Goal: Find specific page/section: Find specific page/section

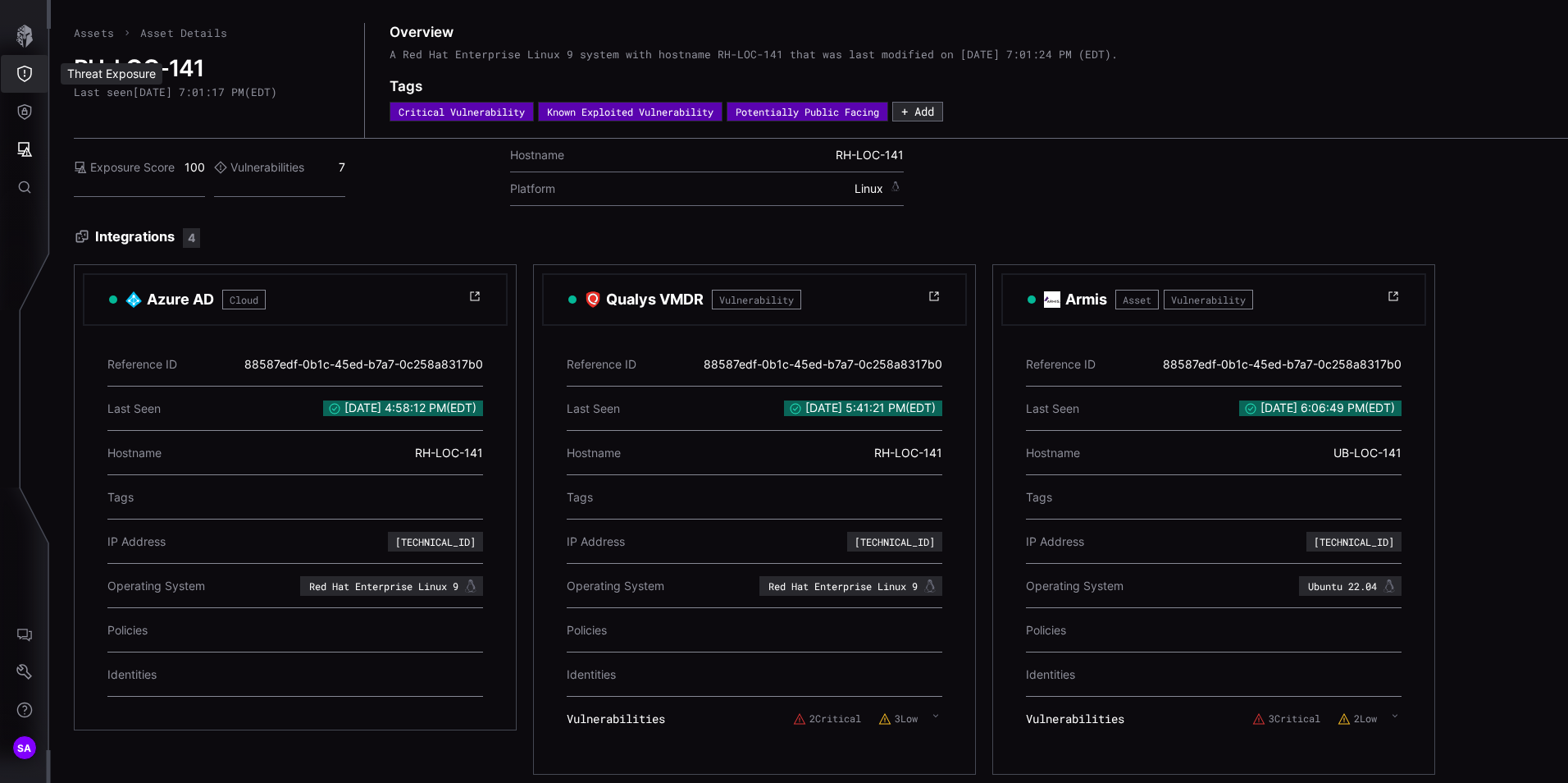
click at [23, 79] on icon "Threat Exposure" at bounding box center [24, 73] width 15 height 17
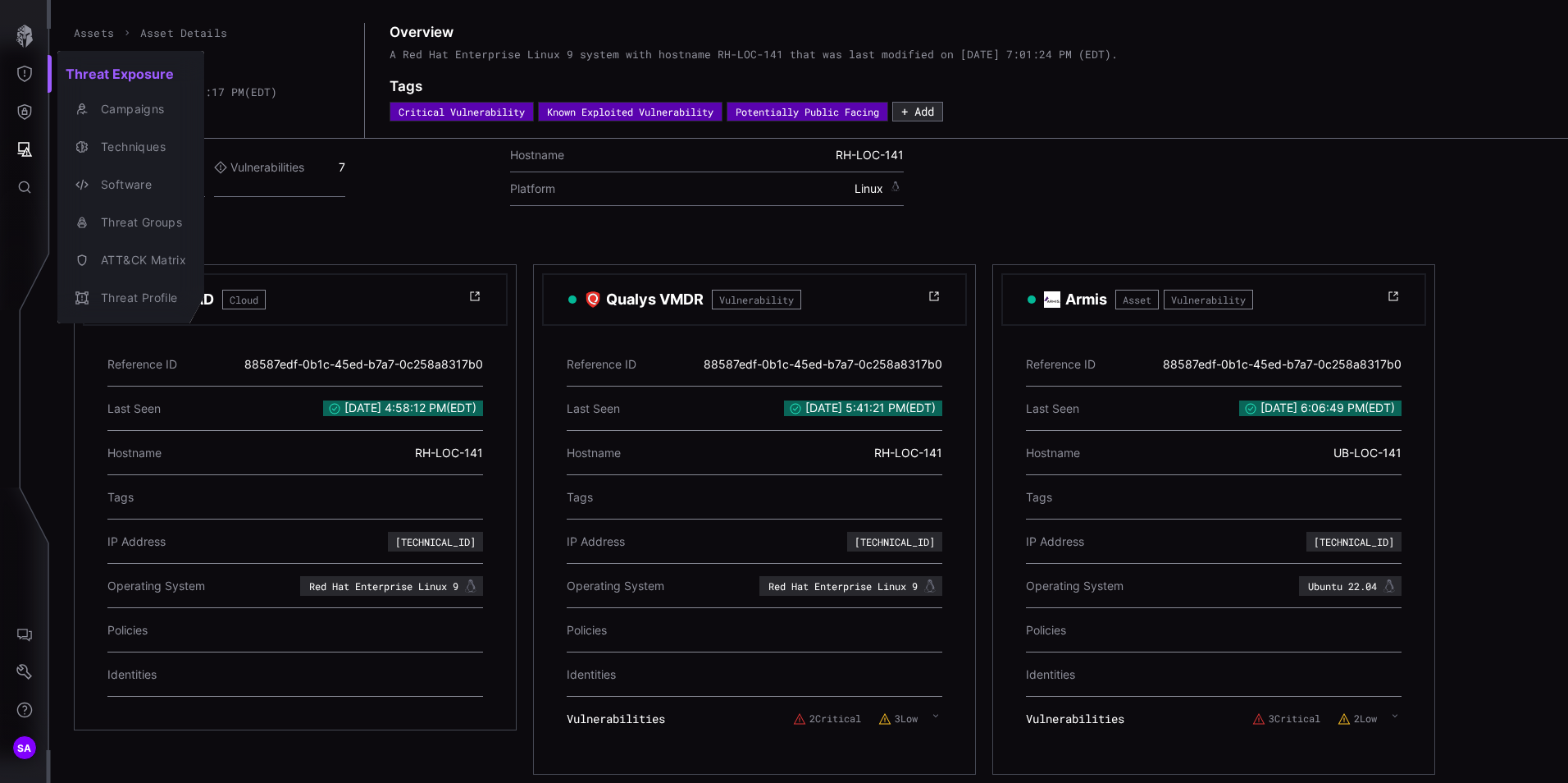
click at [19, 113] on div at bounding box center [784, 392] width 1568 height 783
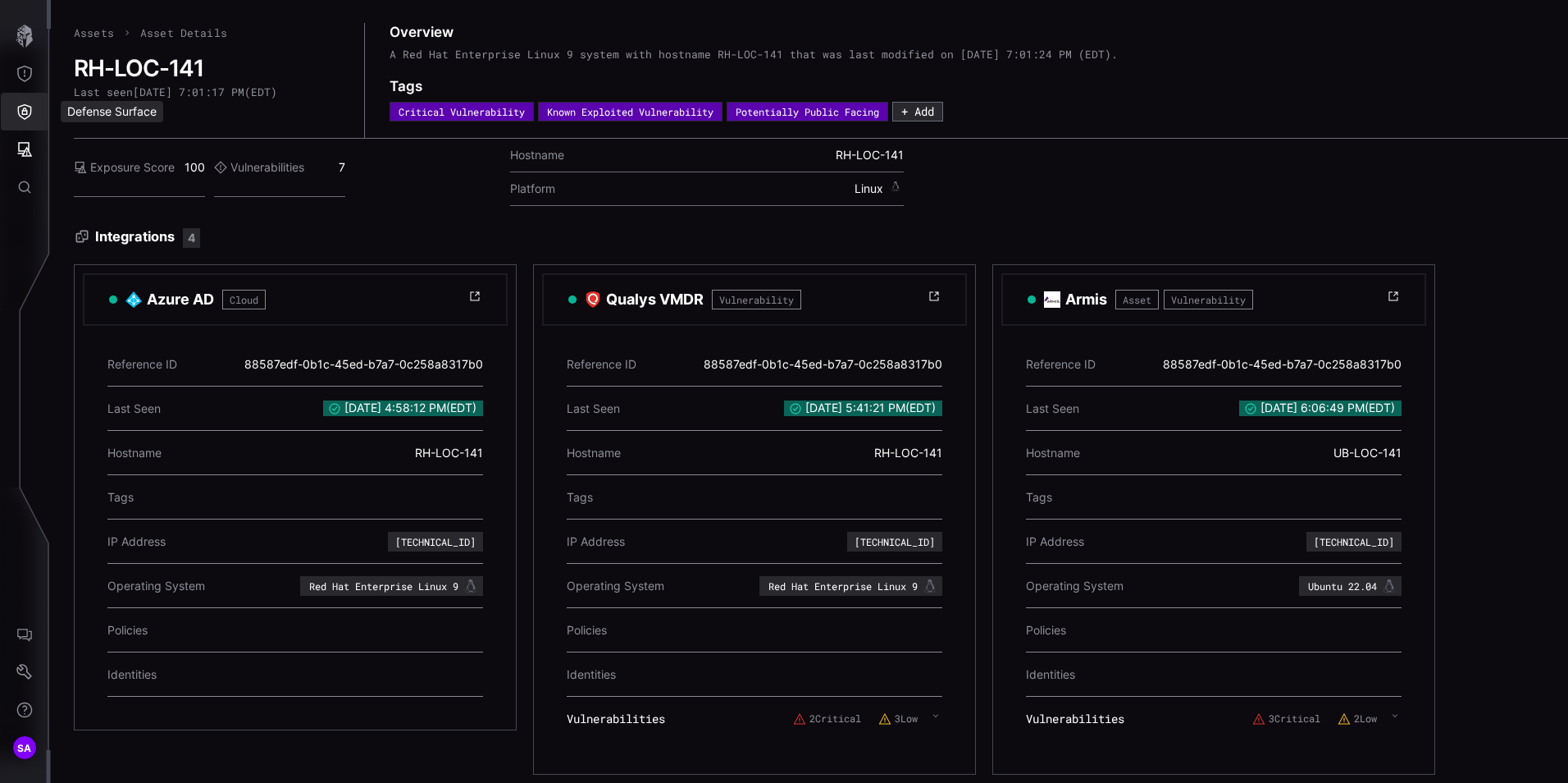
click at [19, 113] on icon "Defense Surface" at bounding box center [25, 112] width 14 height 16
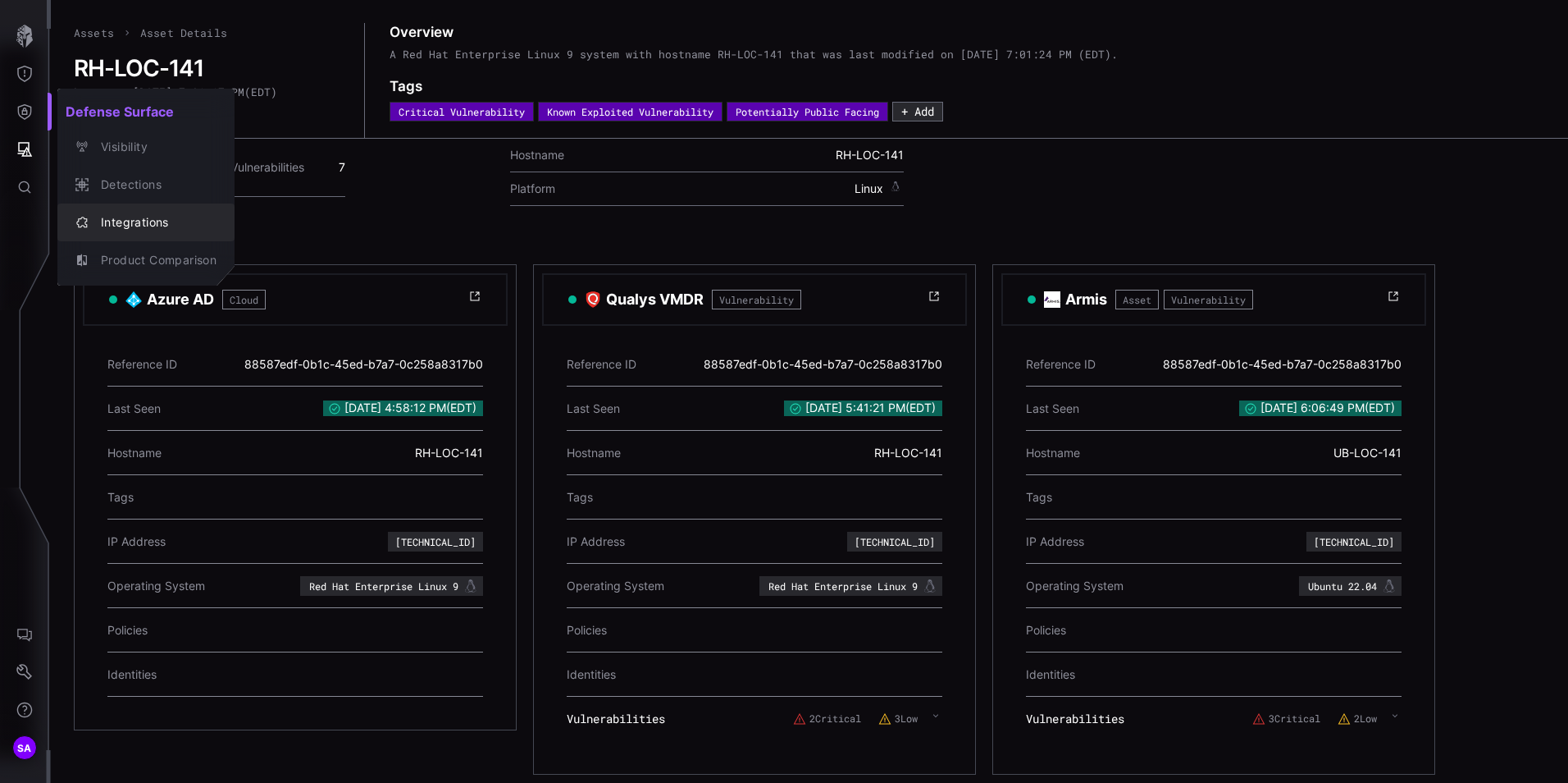
click at [86, 216] on icon "button" at bounding box center [82, 222] width 13 height 13
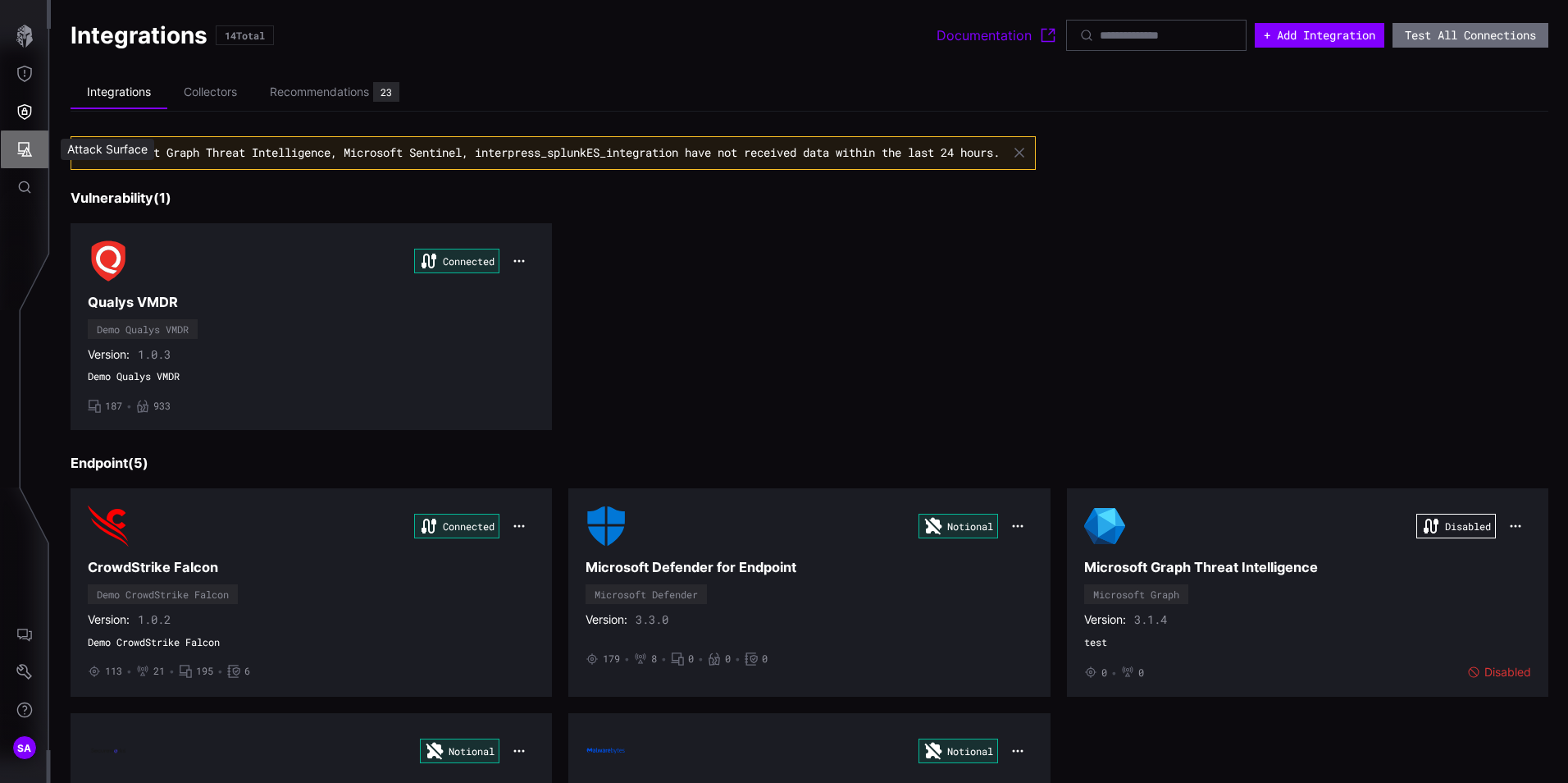
click at [24, 151] on icon "Attack Surface" at bounding box center [24, 149] width 17 height 17
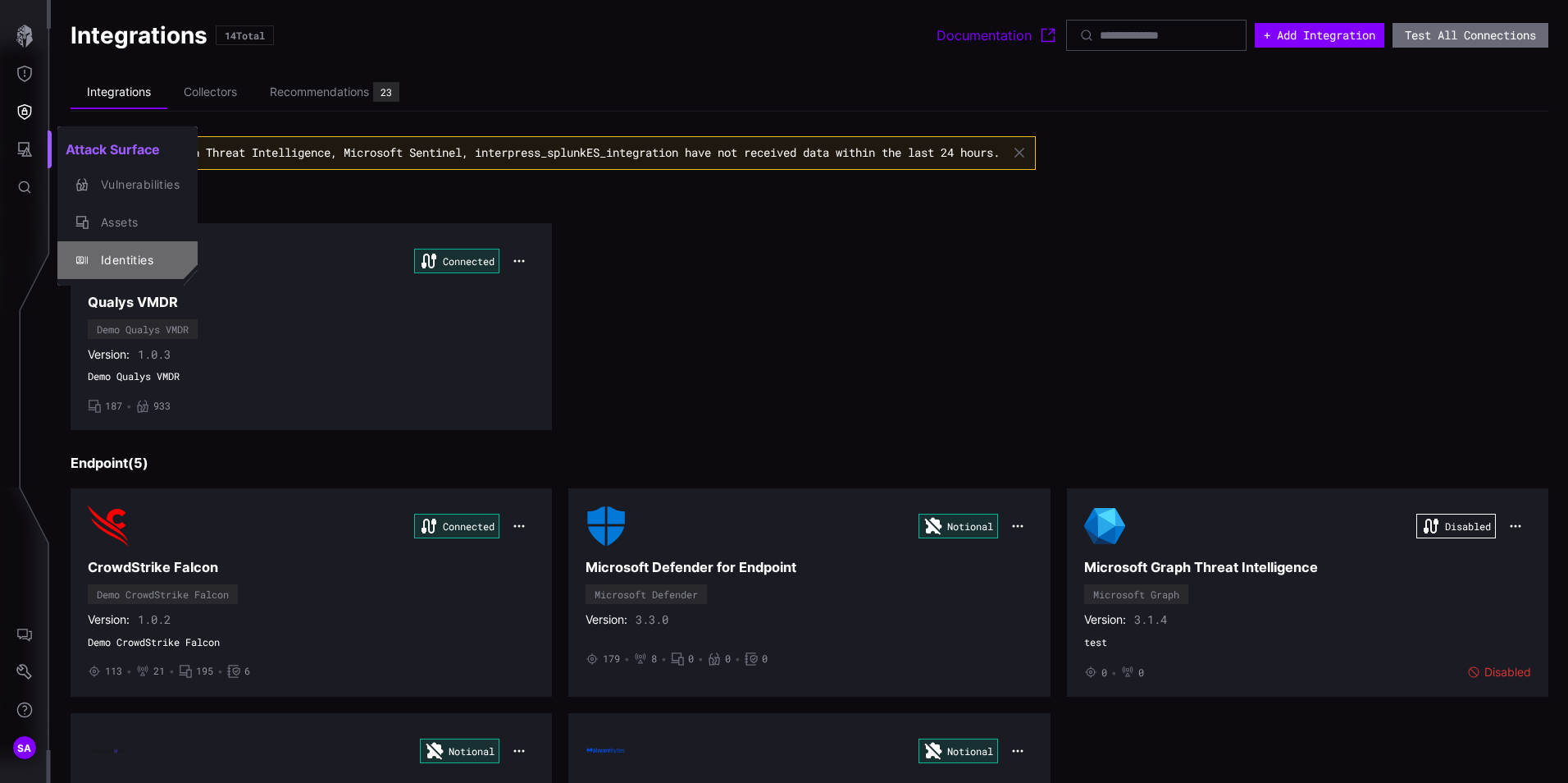
click at [139, 267] on div "Identities" at bounding box center [137, 261] width 87 height 21
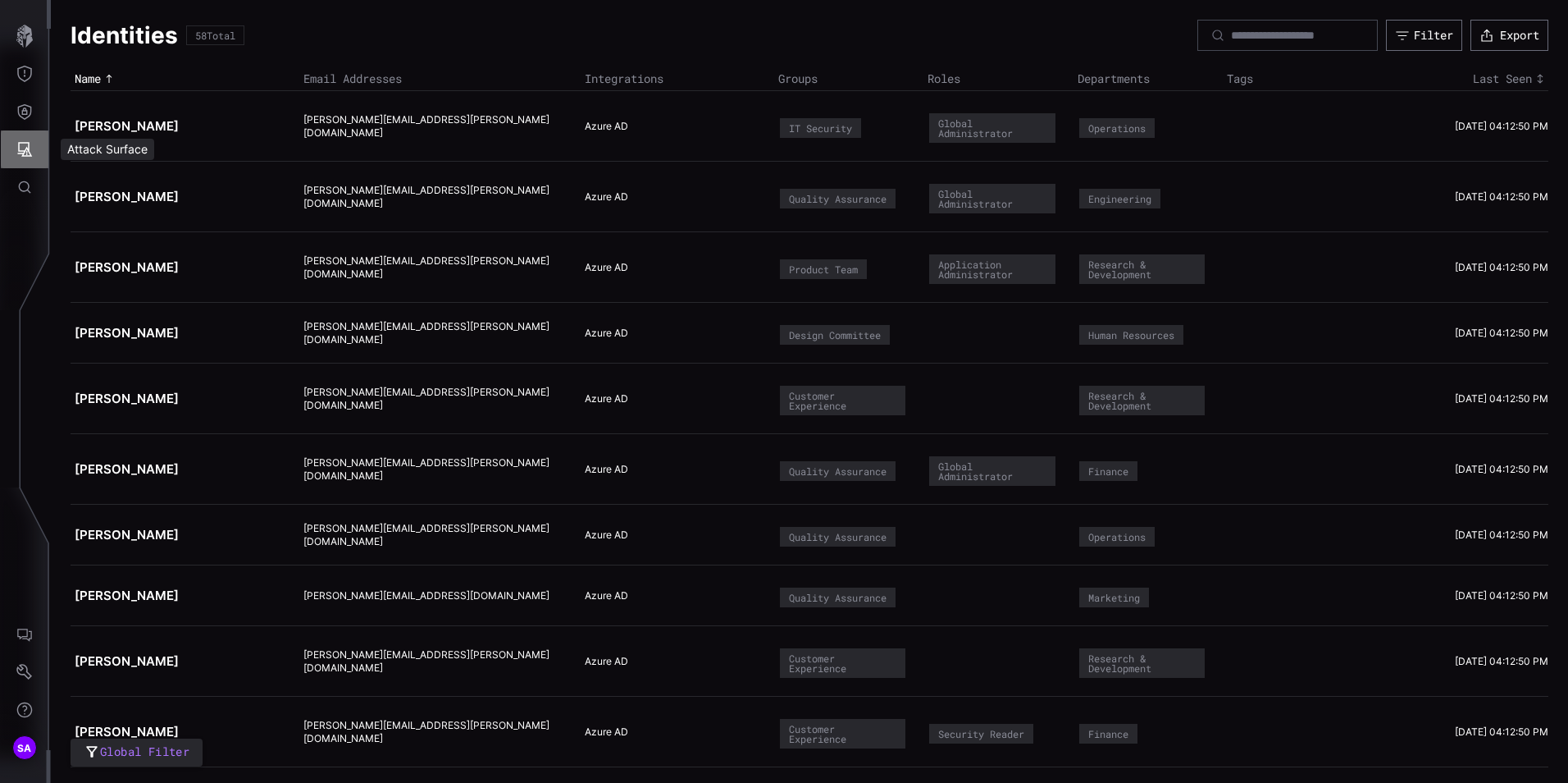
click at [30, 147] on icon "Attack Surface" at bounding box center [24, 149] width 17 height 17
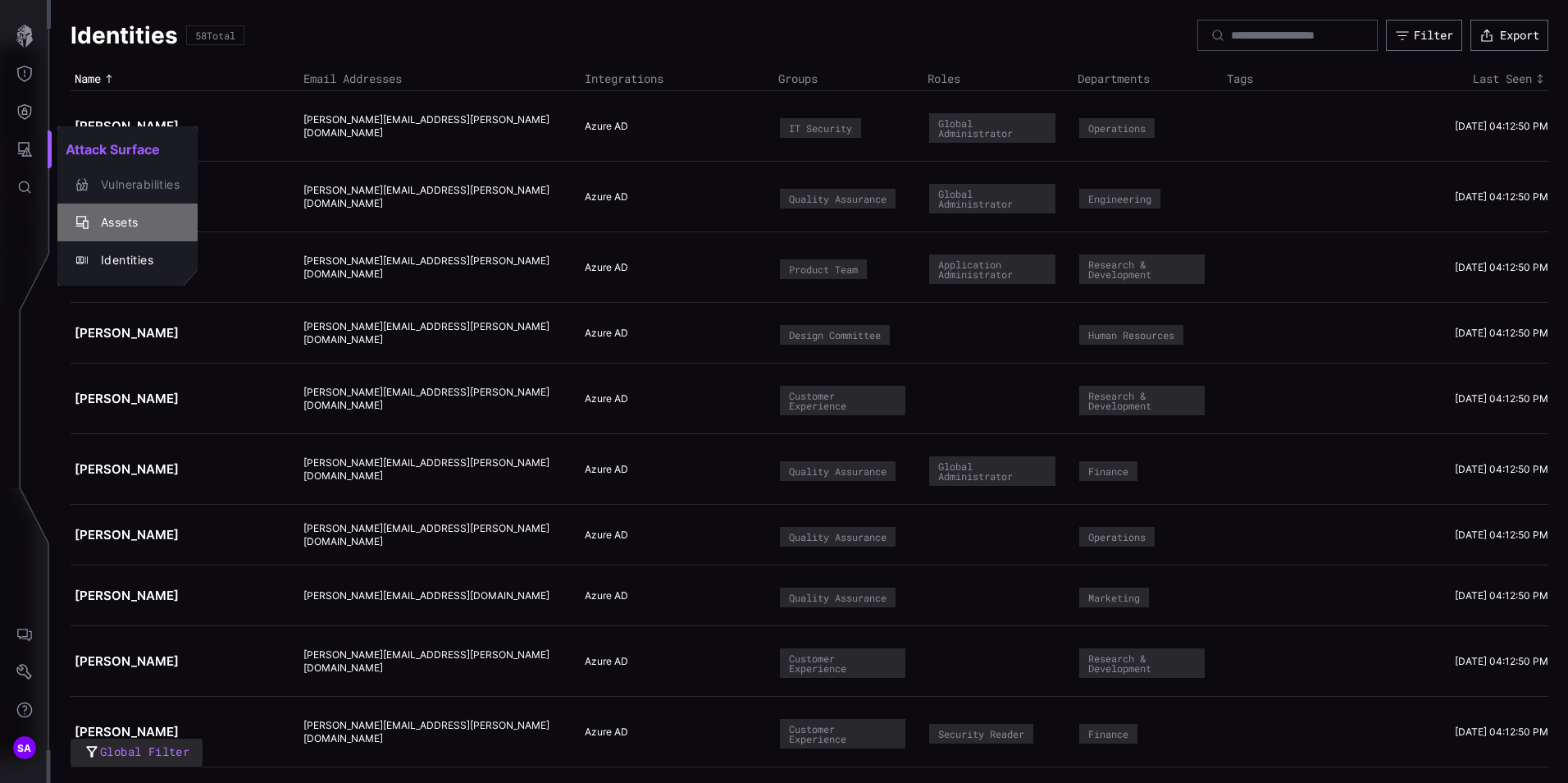
click at [102, 211] on div "Assets" at bounding box center [128, 222] width 127 height 23
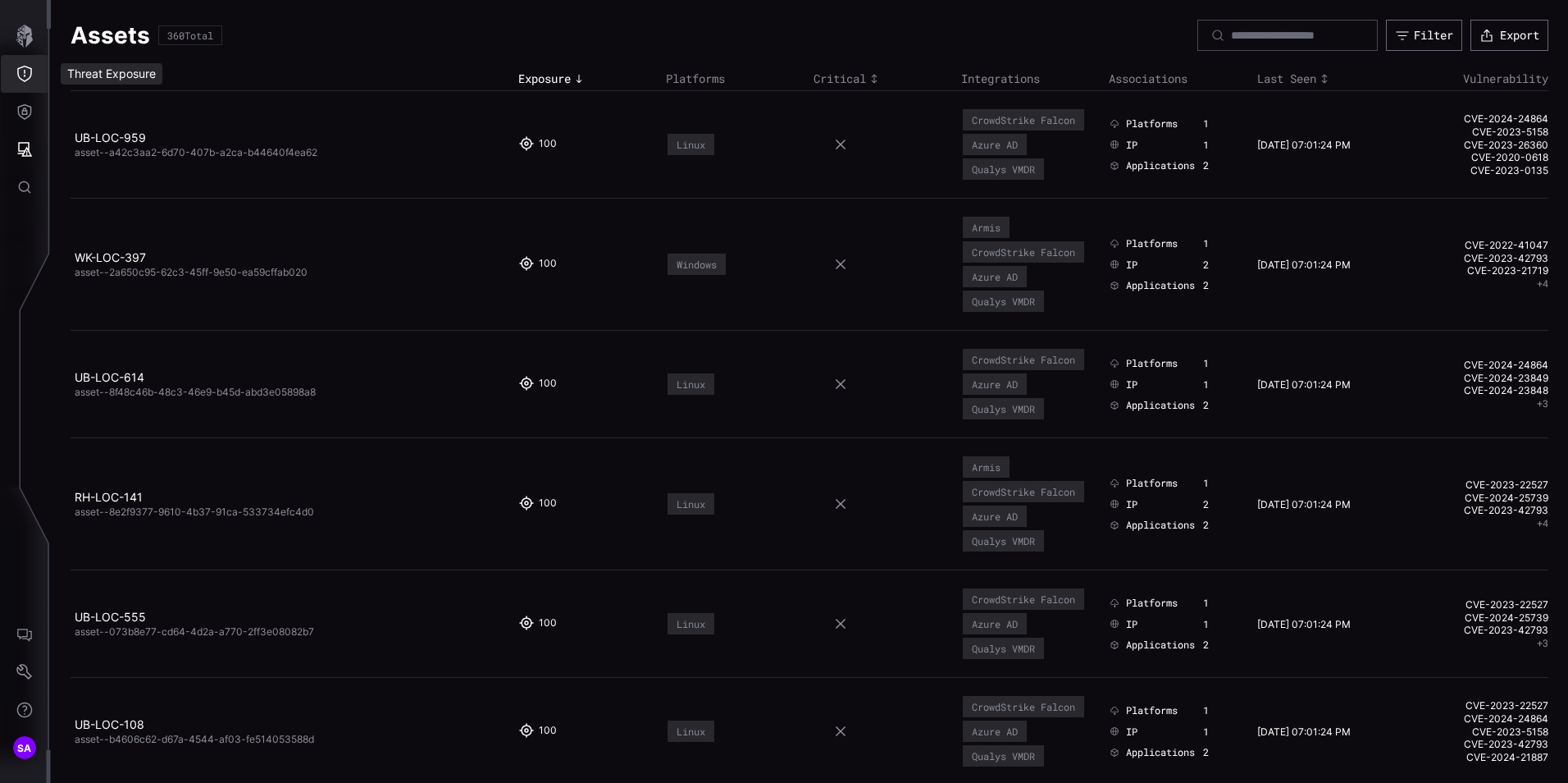
click at [19, 70] on icon "Threat Exposure" at bounding box center [24, 73] width 17 height 17
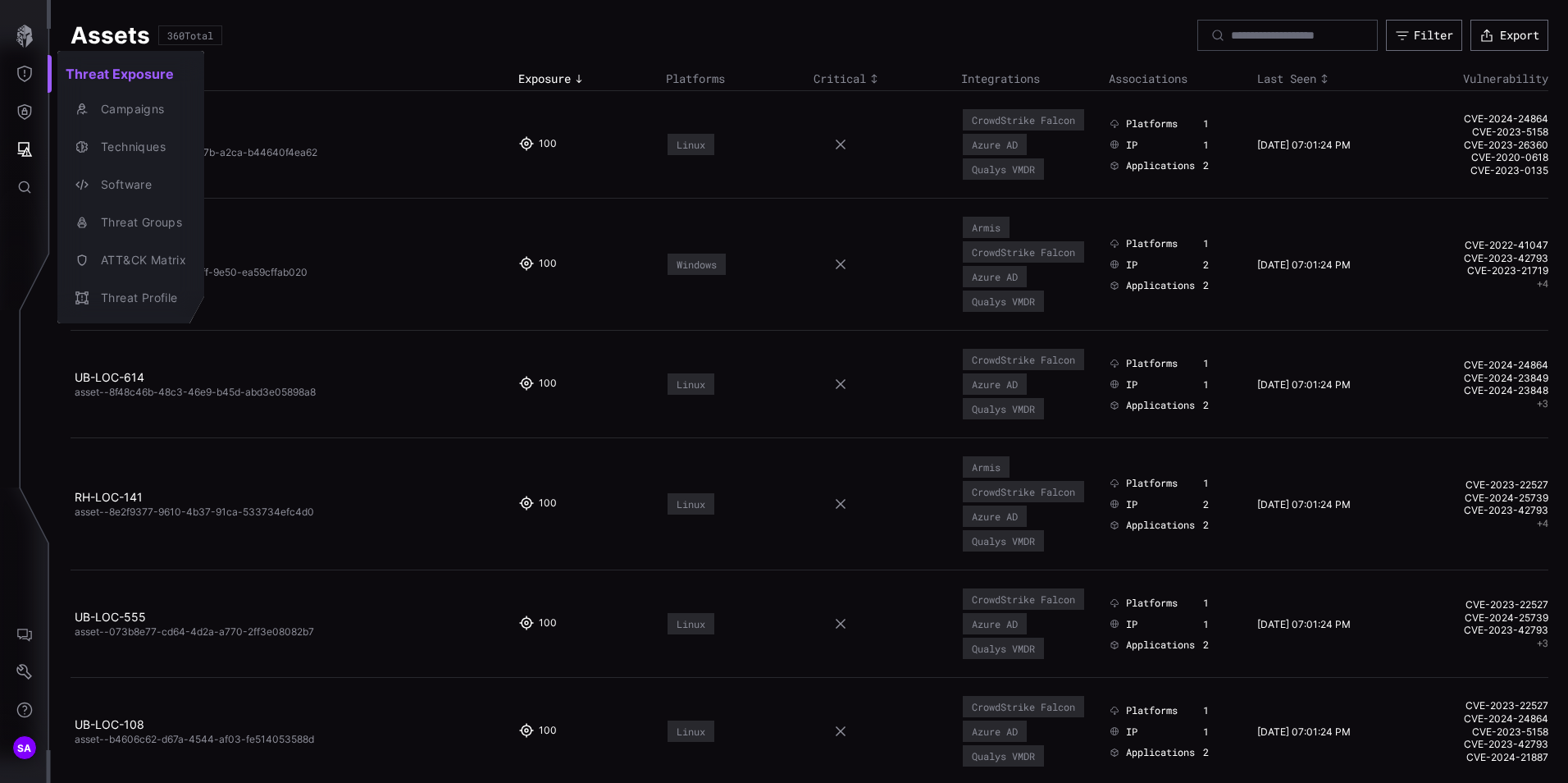
click at [340, 58] on div at bounding box center [784, 392] width 1568 height 783
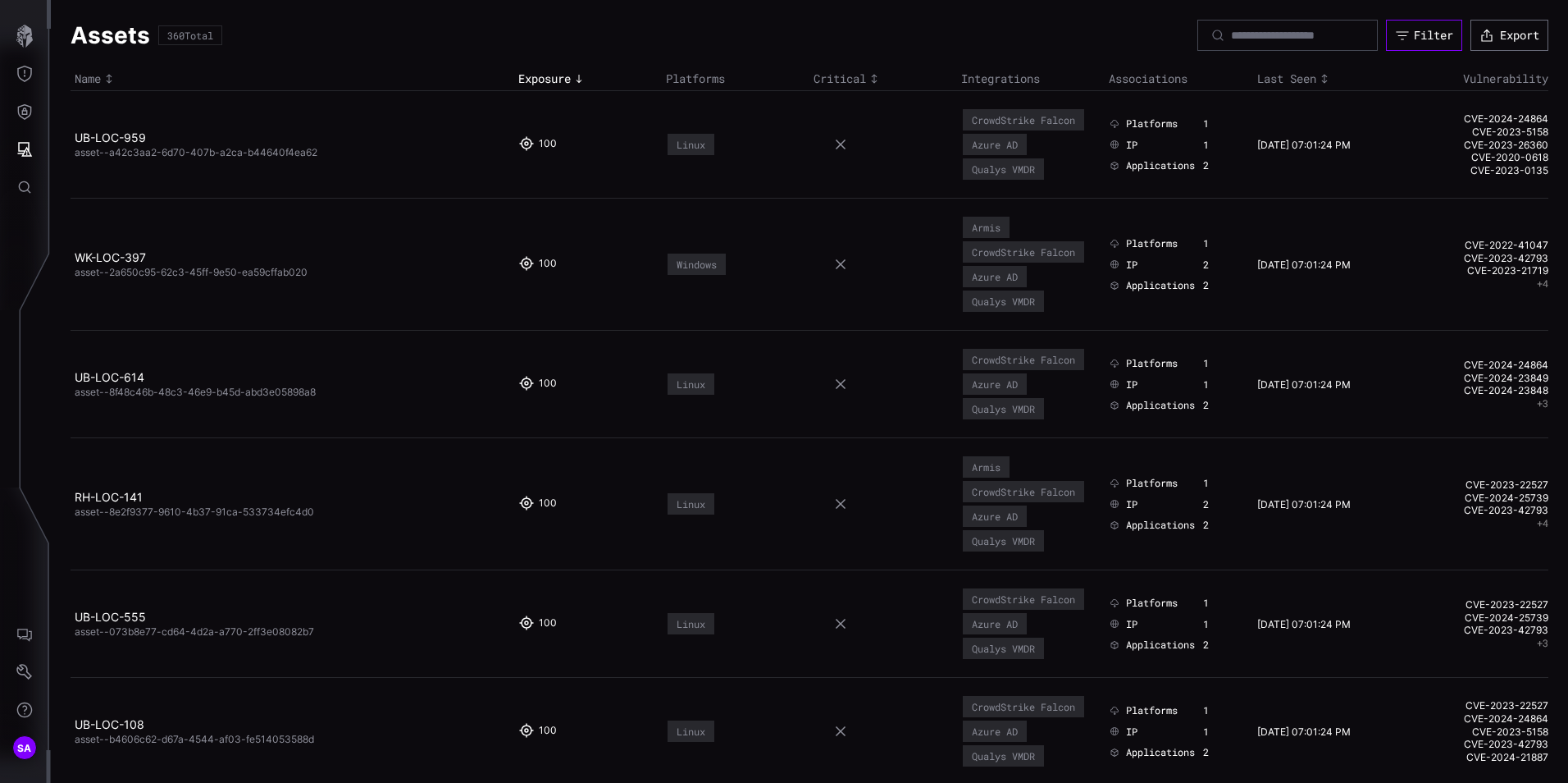
click at [1395, 40] on icon "button" at bounding box center [1402, 35] width 15 height 15
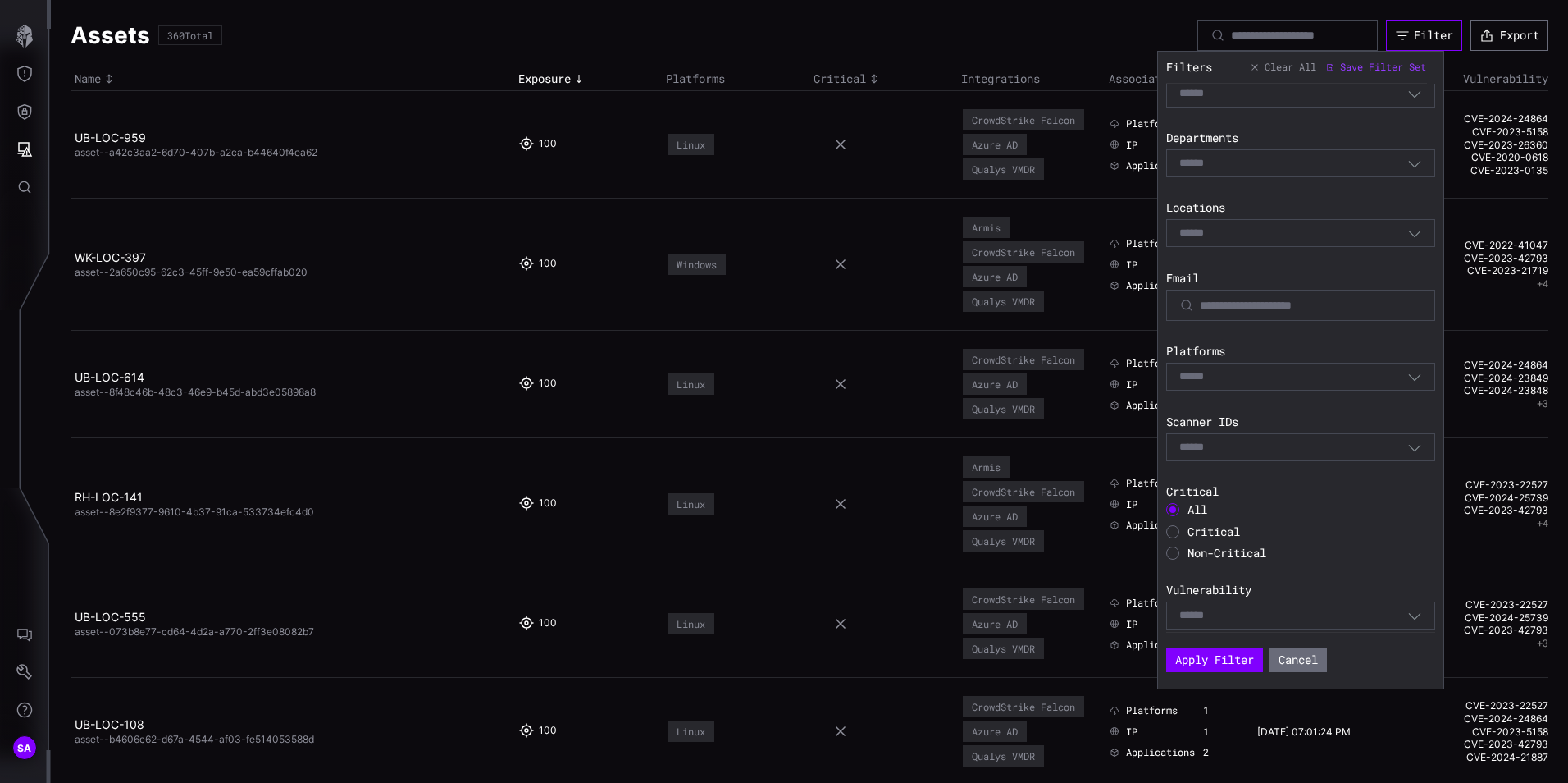
scroll to position [411, 0]
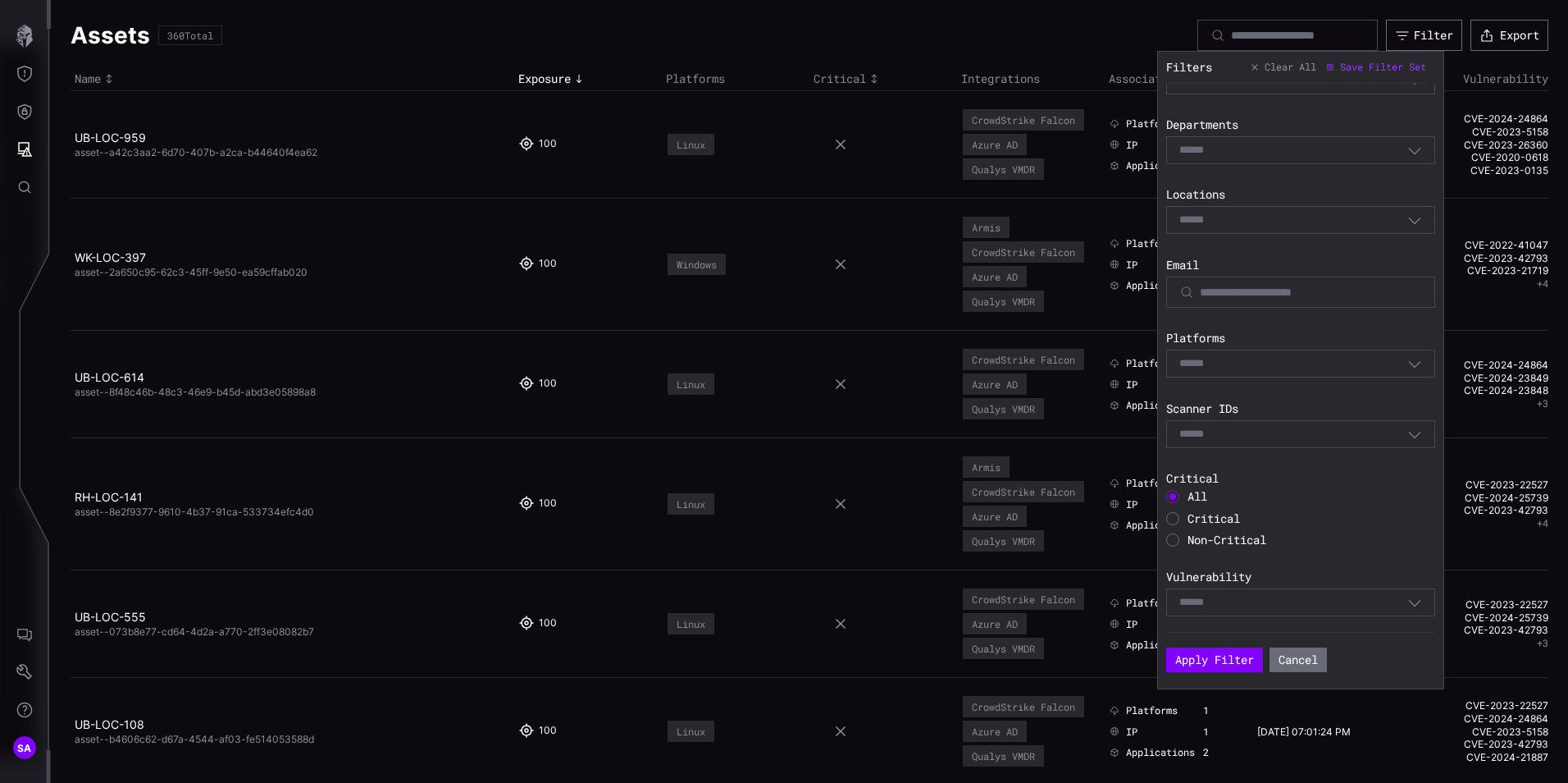
click at [1229, 365] on div "Select" at bounding box center [1293, 363] width 228 height 15
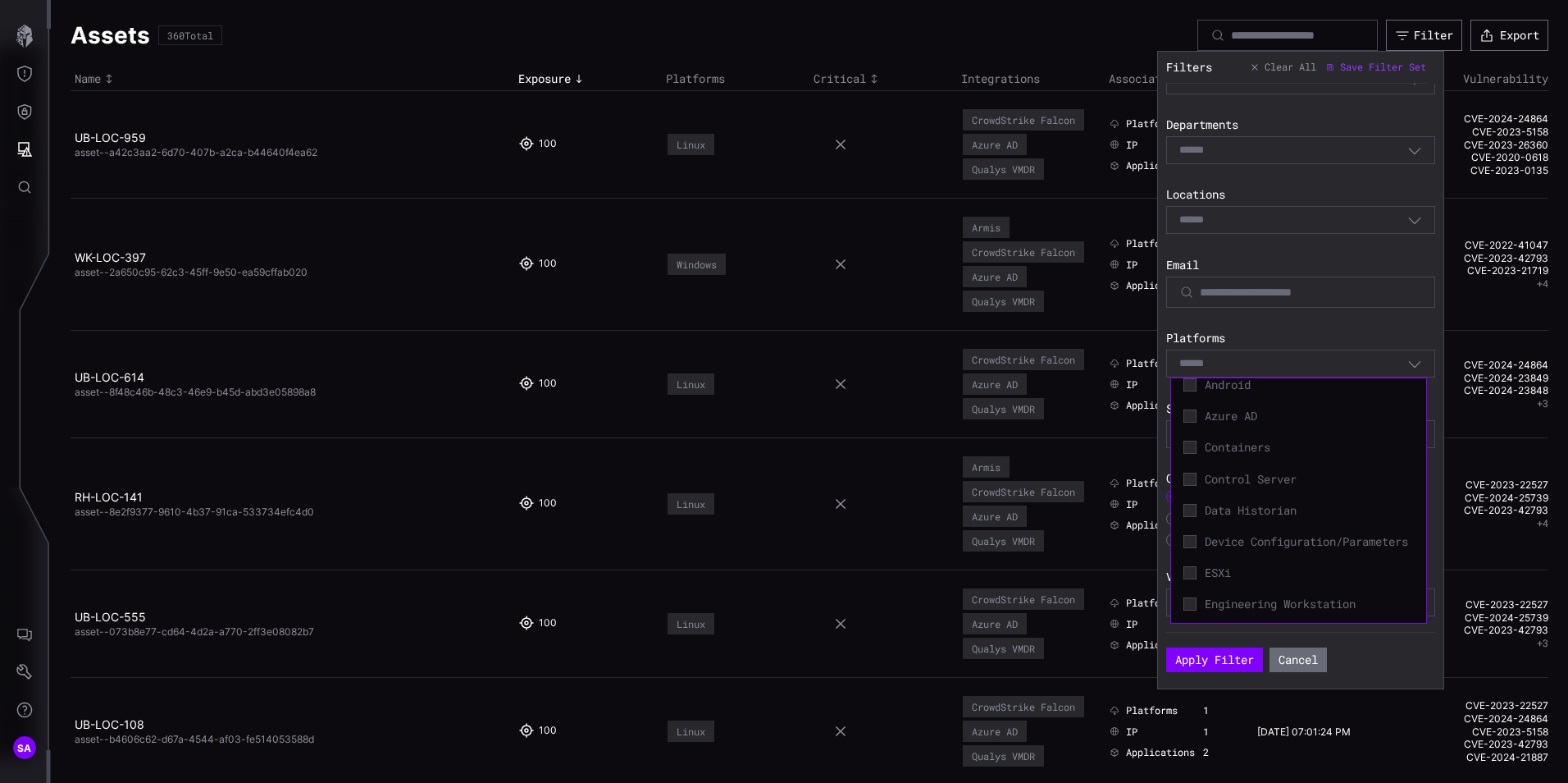
scroll to position [0, 0]
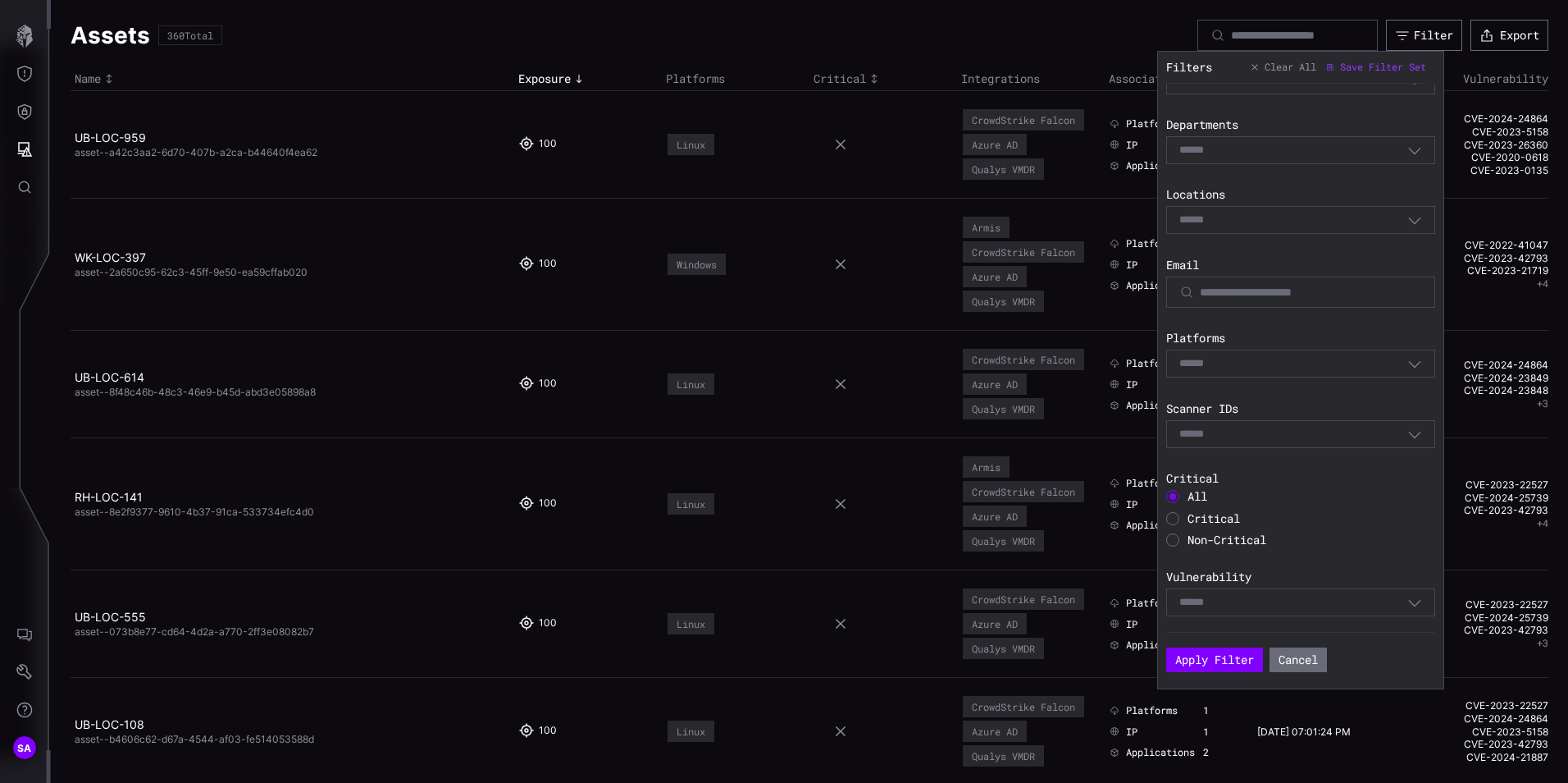
click at [1347, 342] on label "Platforms" at bounding box center [1300, 338] width 269 height 15
click at [1306, 365] on div "Select" at bounding box center [1293, 363] width 228 height 15
click at [1304, 325] on div "Saved Filter Set Select Filter Exposure 0 100 Integration Select Tags Select Ro…" at bounding box center [1304, 358] width 277 height 548
click at [1407, 363] on icon "button" at bounding box center [1414, 363] width 15 height 15
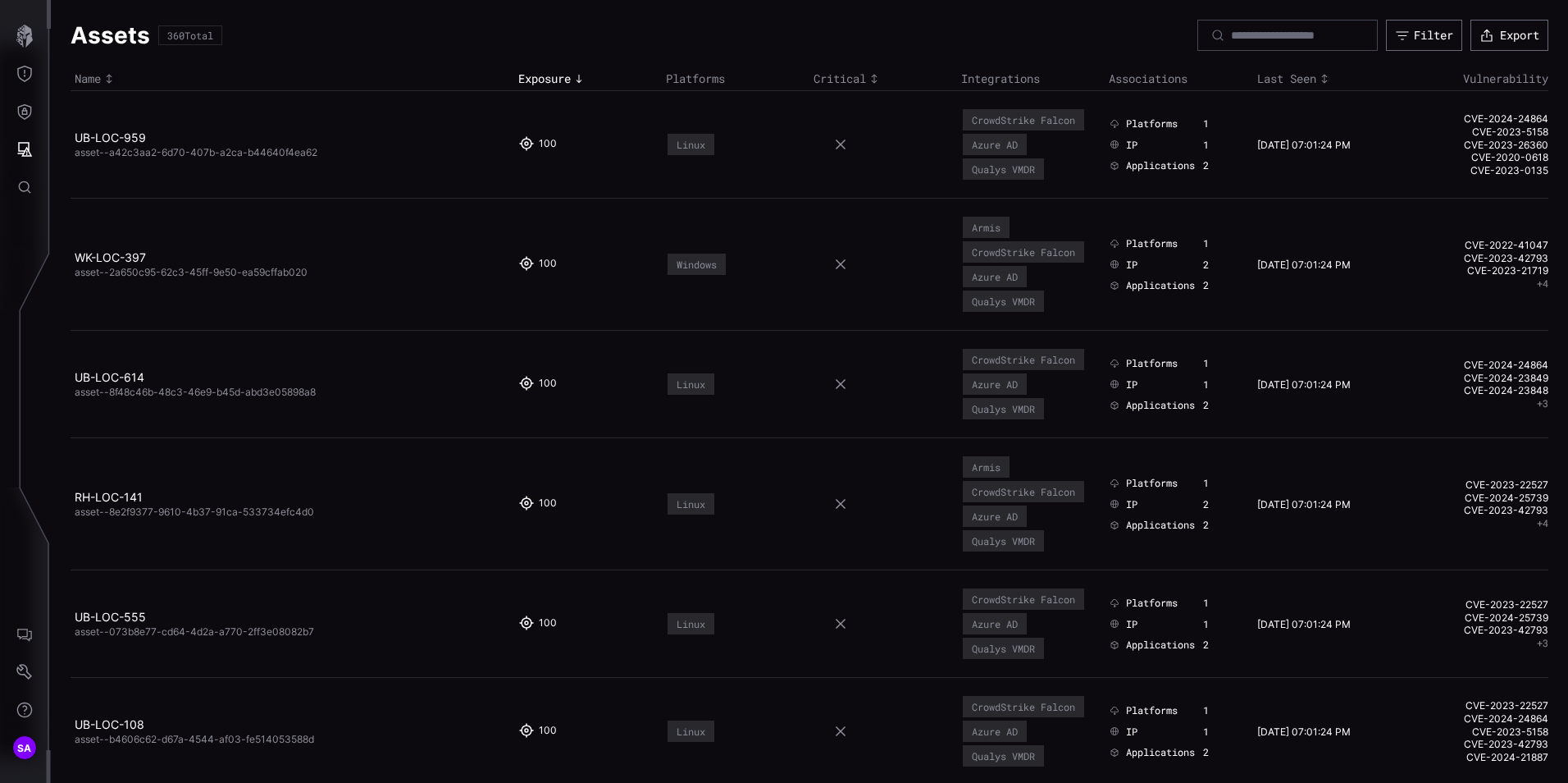
click at [1395, 30] on icon "button" at bounding box center [1402, 35] width 15 height 15
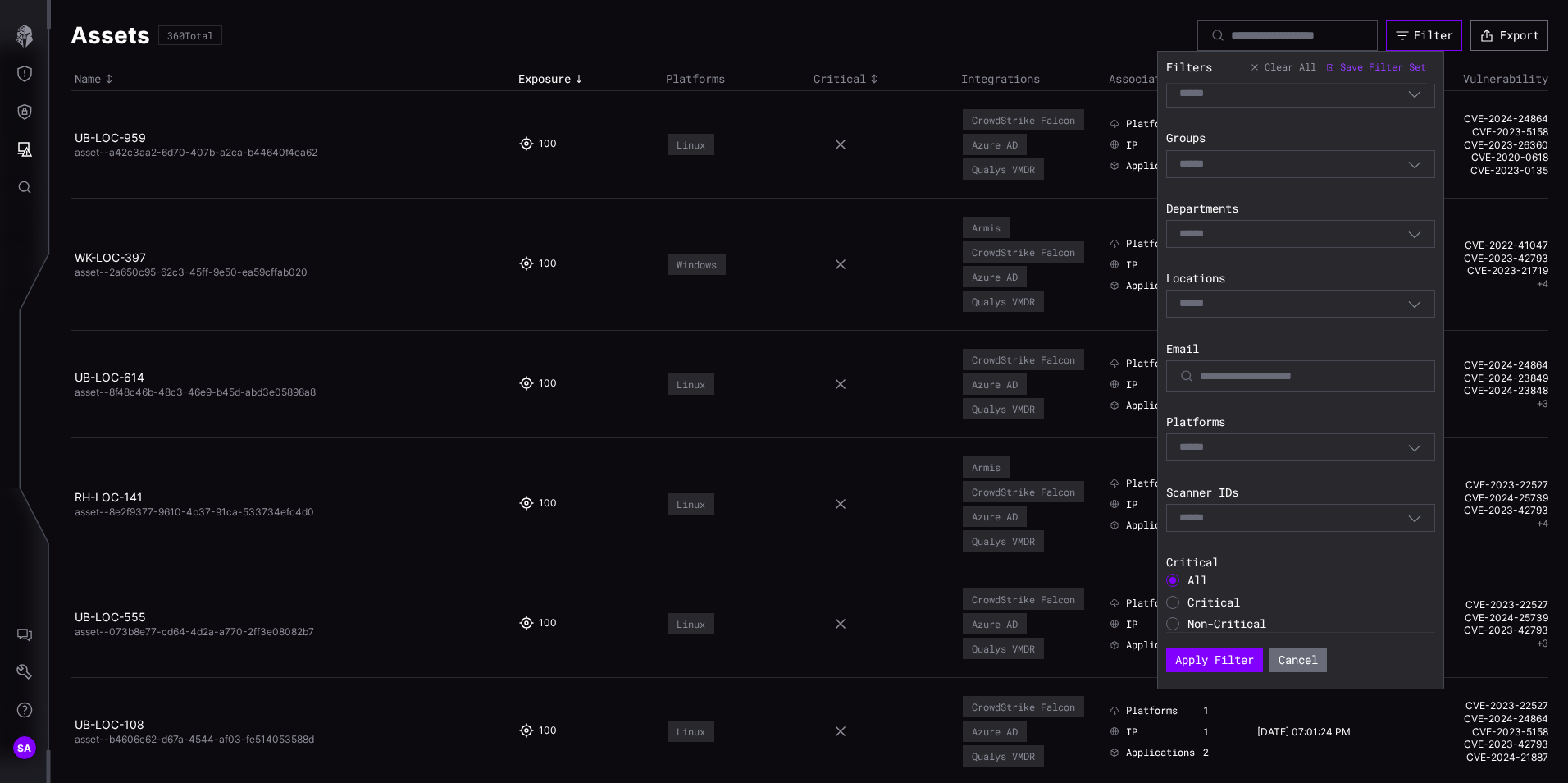
scroll to position [328, 0]
click at [1233, 450] on div "Select" at bounding box center [1293, 445] width 228 height 15
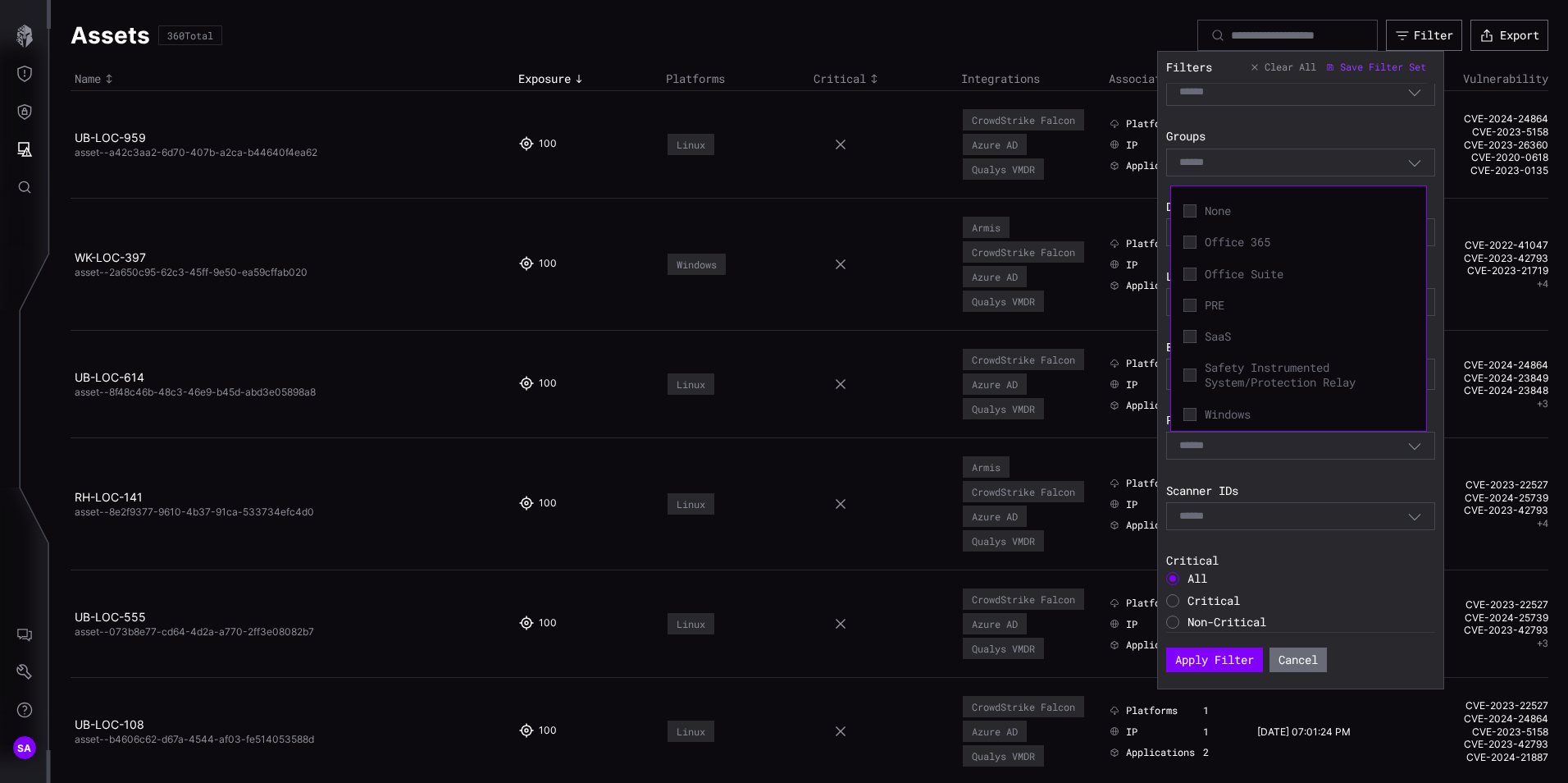
scroll to position [599, 0]
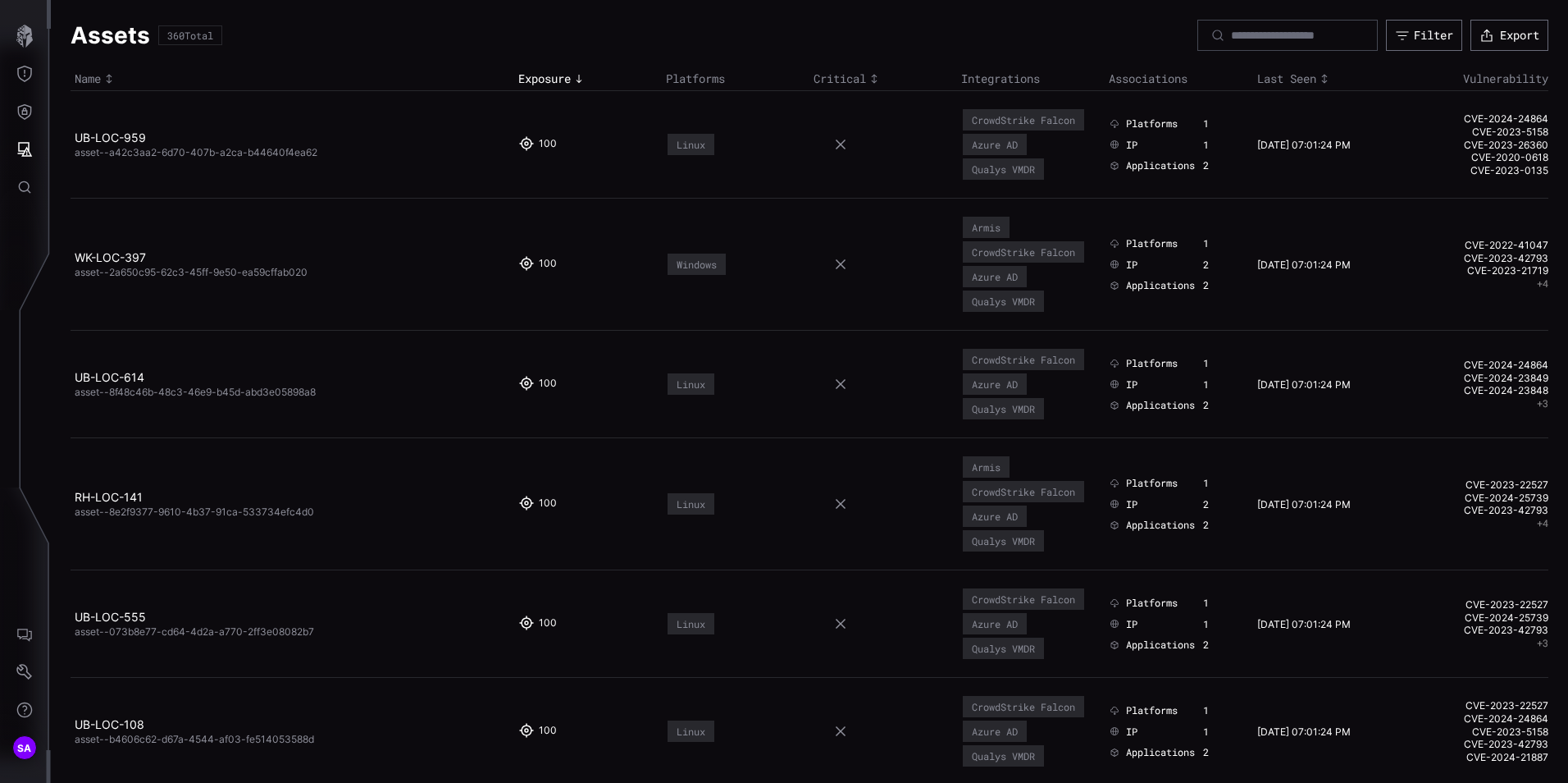
click at [373, 42] on div "Assets 360 Total Filter Export" at bounding box center [809, 36] width 1478 height 31
click at [1430, 43] on button "Filter" at bounding box center [1425, 36] width 77 height 31
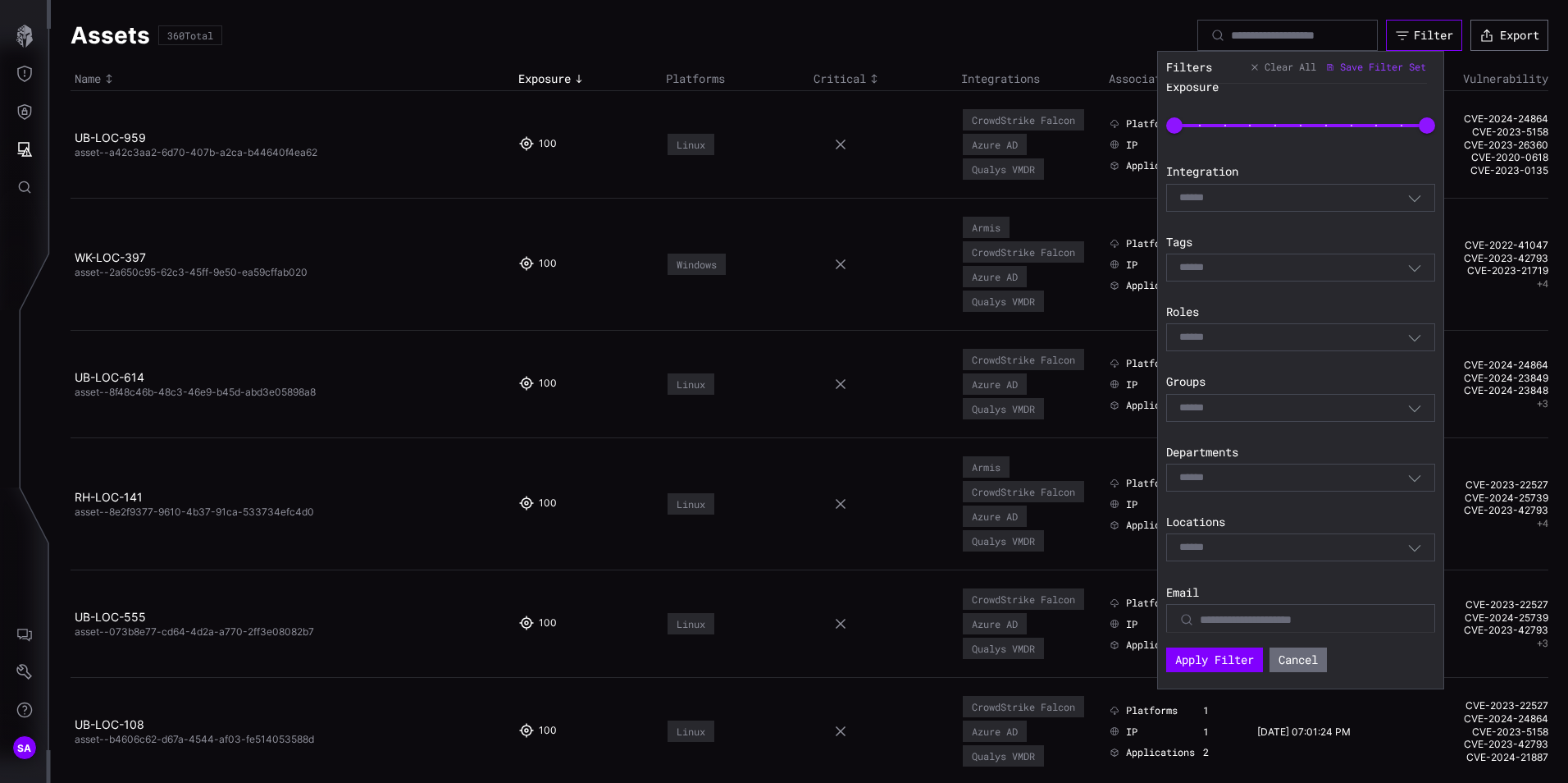
scroll to position [246, 0]
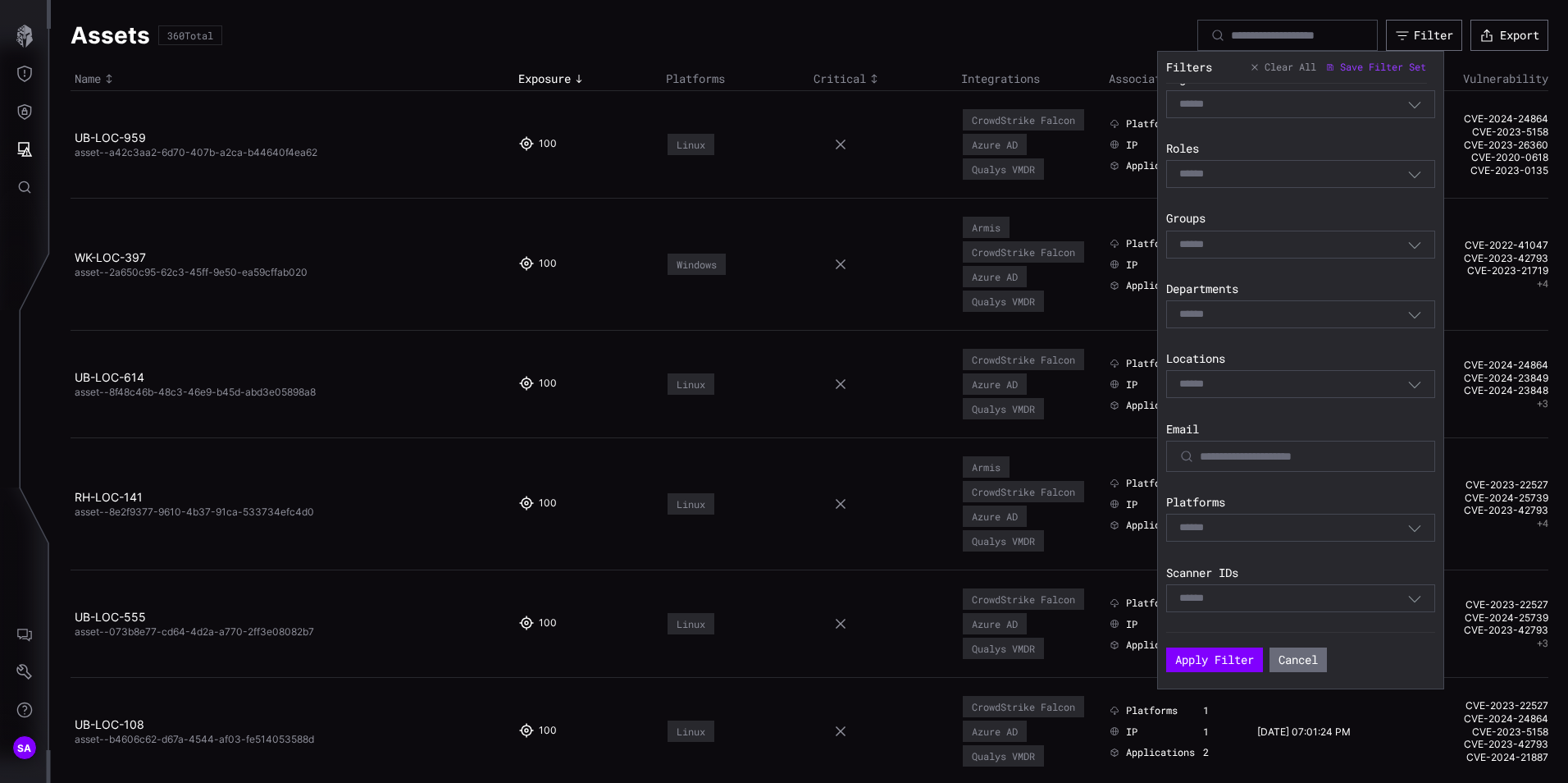
click at [1281, 525] on div "Select" at bounding box center [1293, 527] width 228 height 15
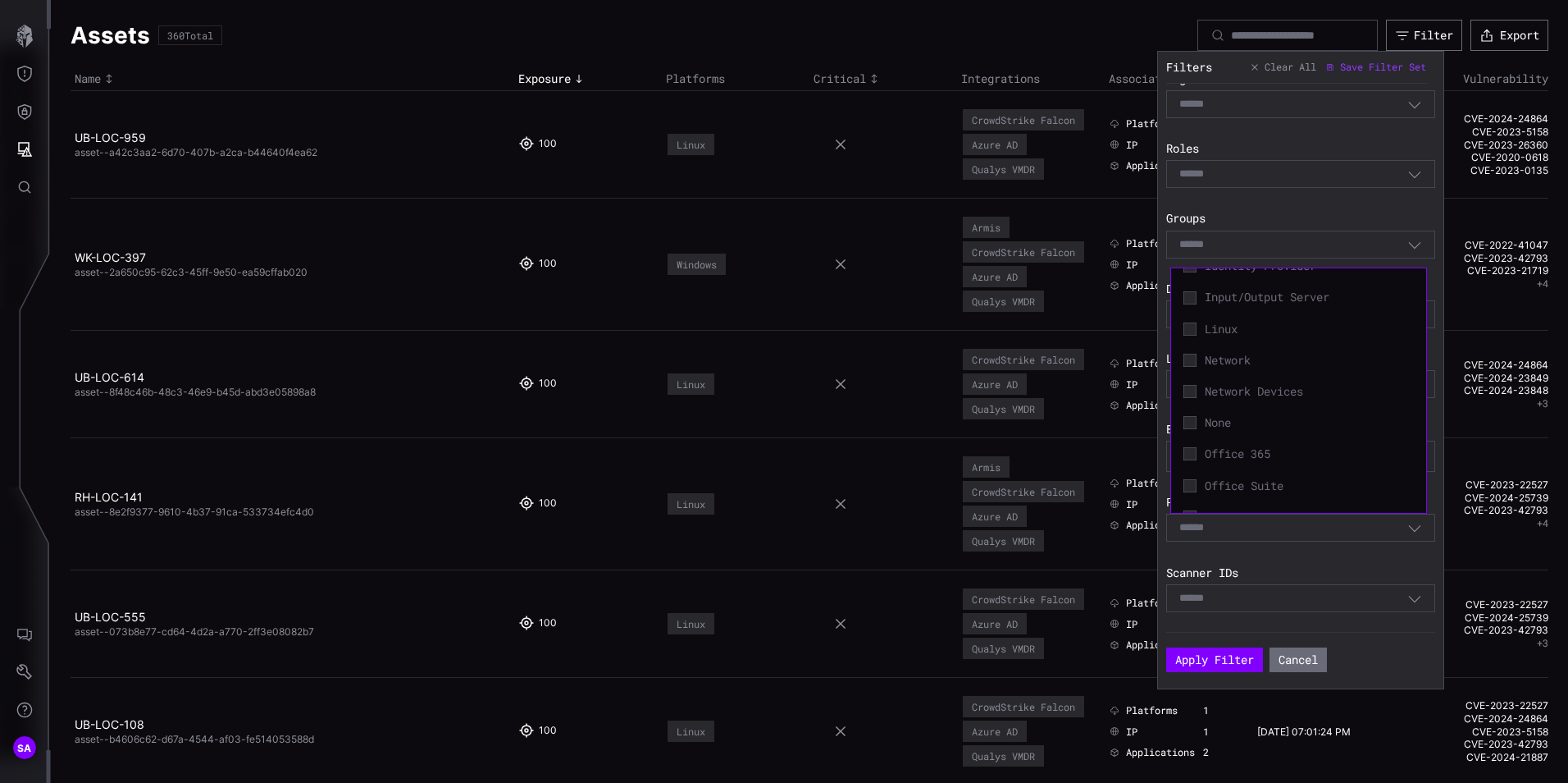
scroll to position [271, 0]
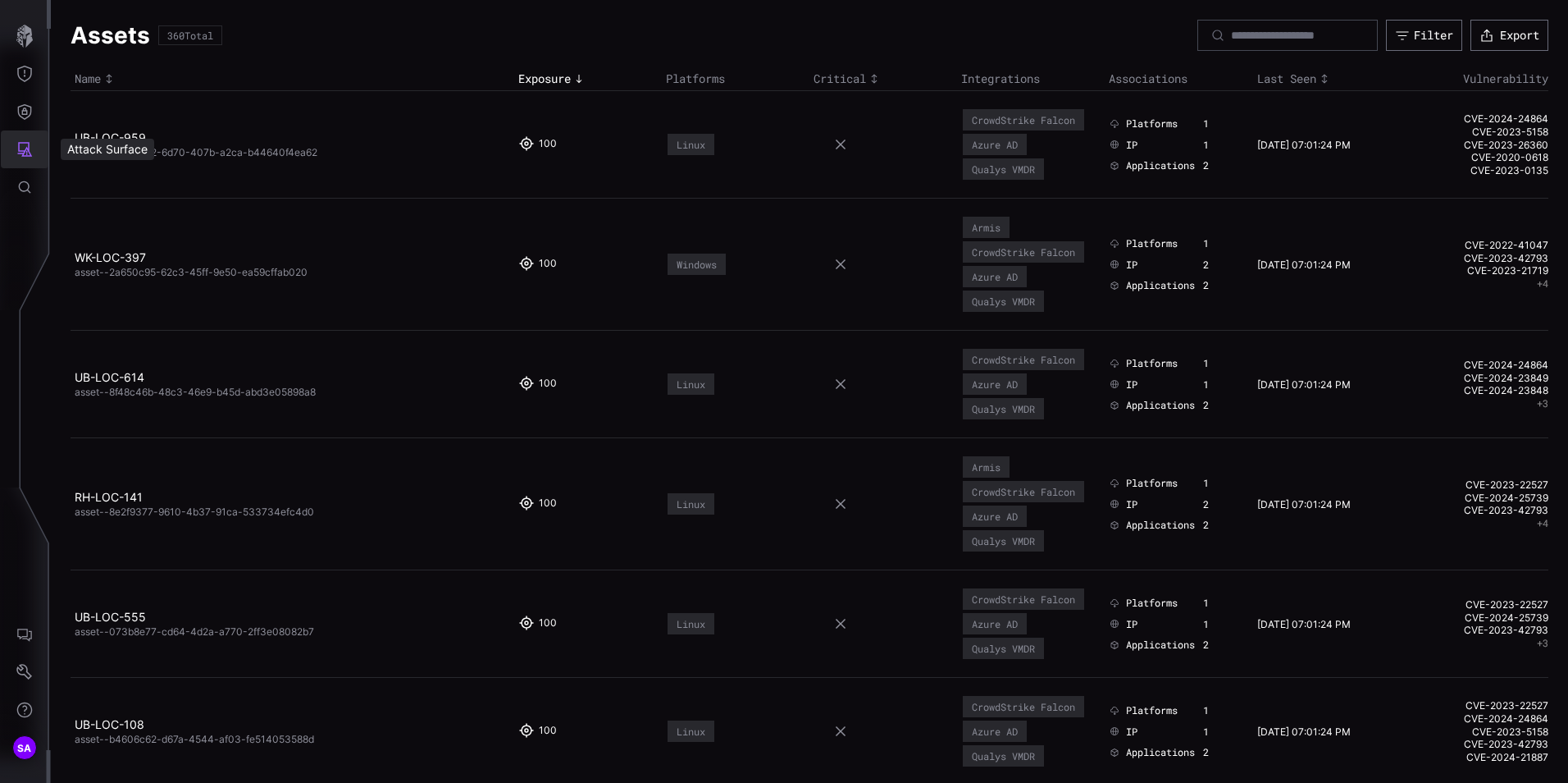
click at [17, 150] on icon "Attack Surface" at bounding box center [24, 149] width 17 height 17
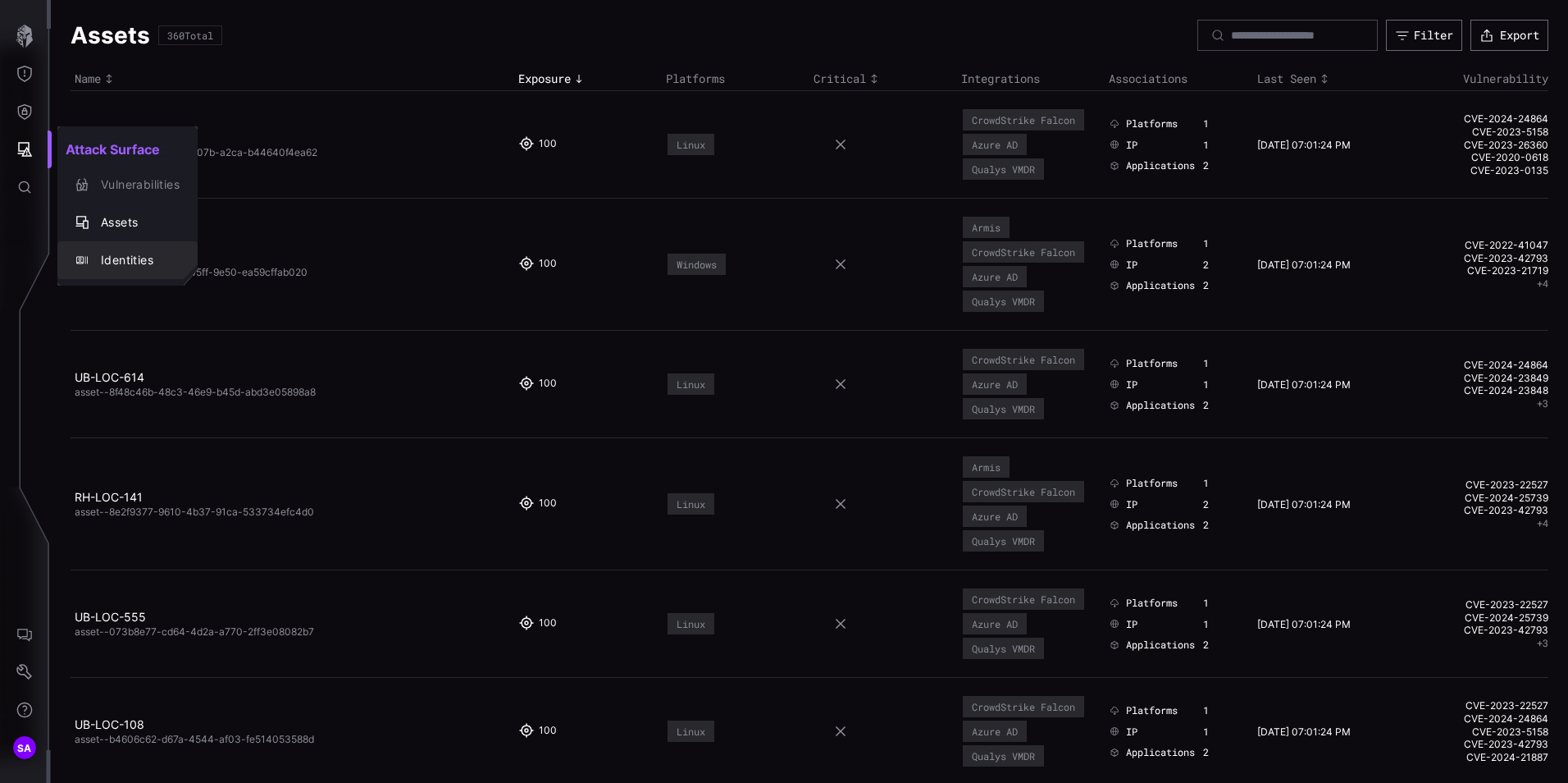
click at [110, 265] on div "Identities" at bounding box center [137, 261] width 87 height 21
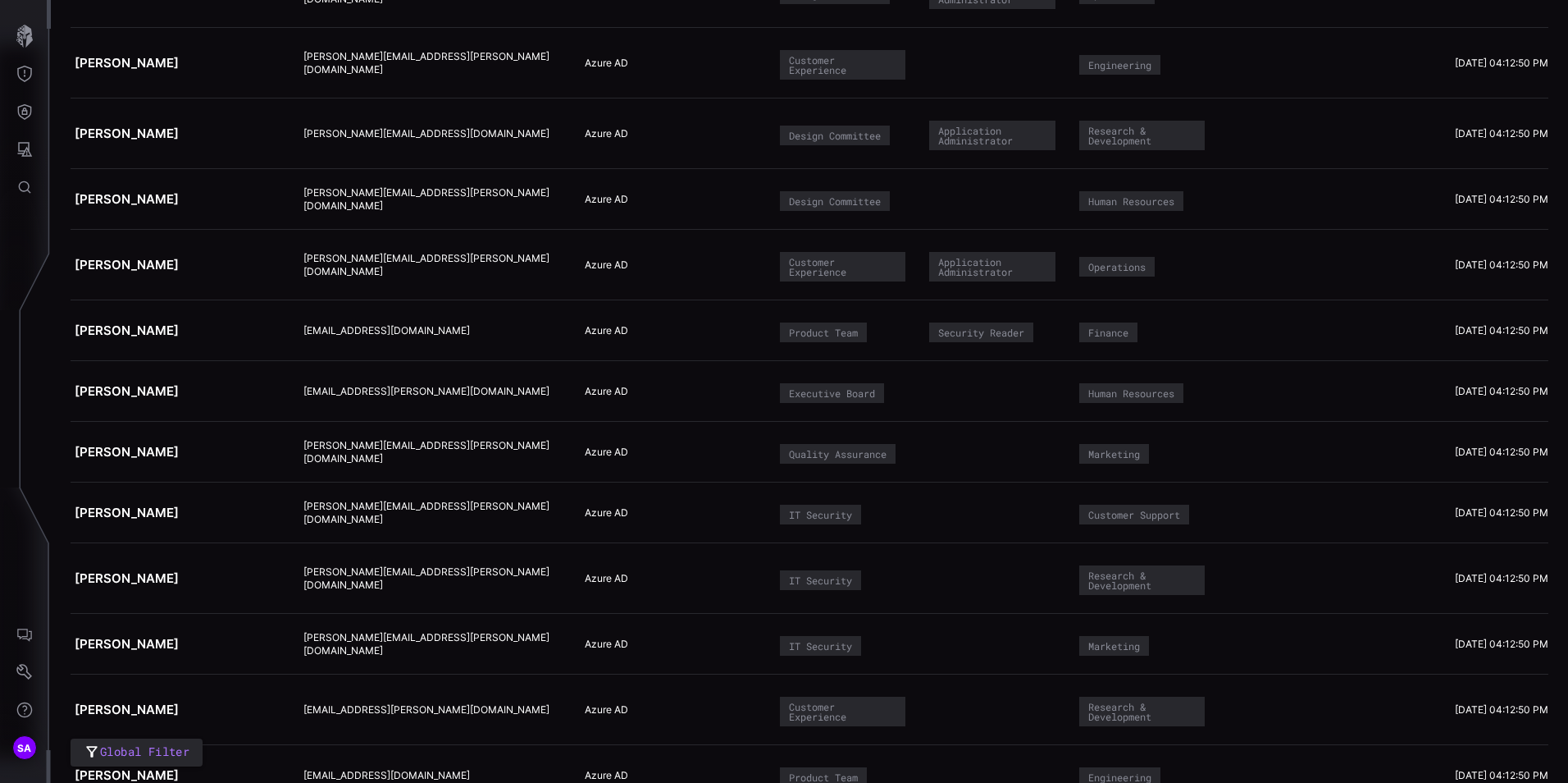
scroll to position [1723, 0]
